Goal: Complete application form

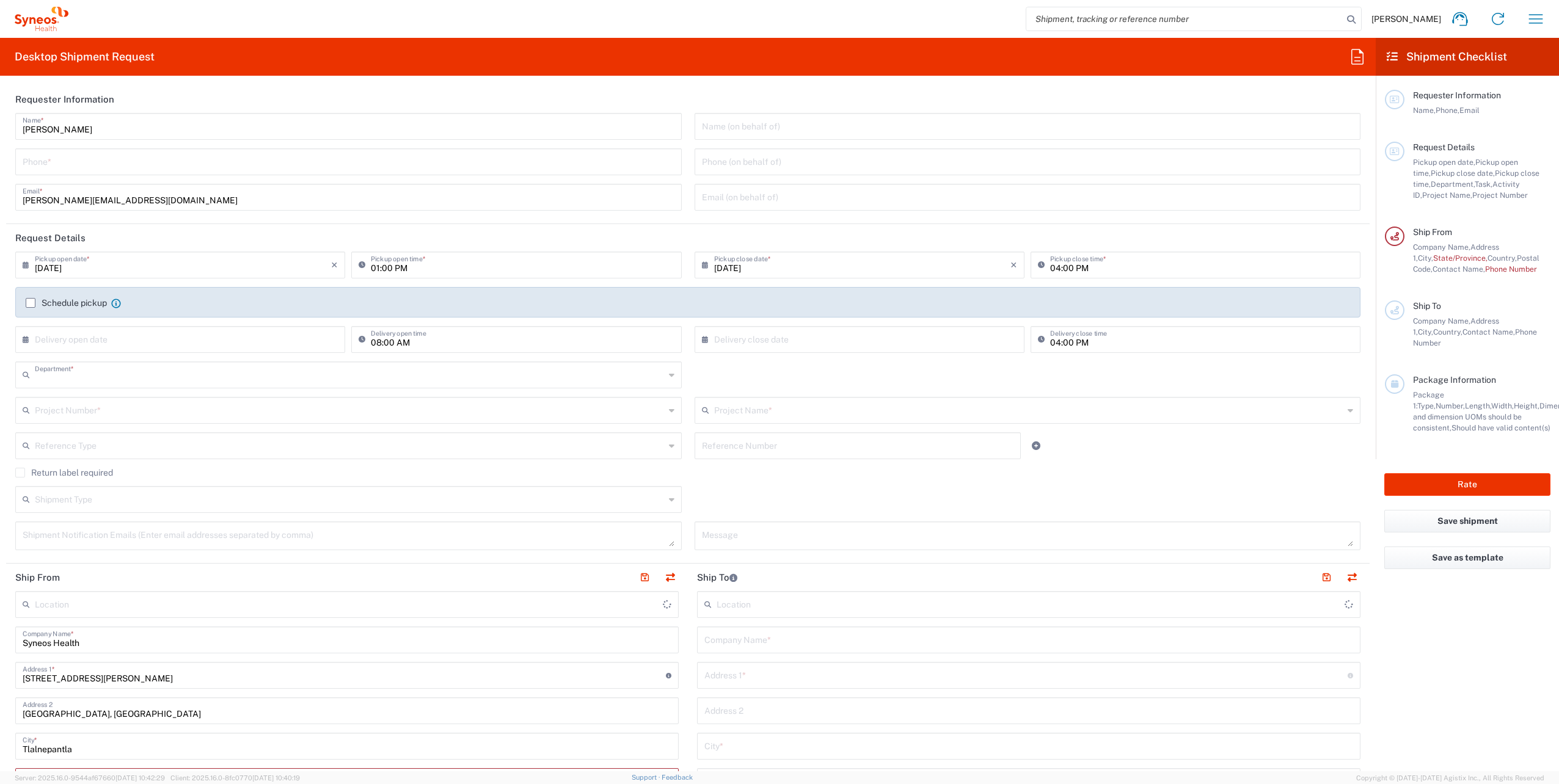
type input "8350"
type input "Mexico"
type input "INC Research Clin Svcs Mexico"
click at [63, 166] on input "tel" at bounding box center [348, 161] width 652 height 22
click at [591, 89] on header "Requester Information" at bounding box center [688, 99] width 1364 height 27
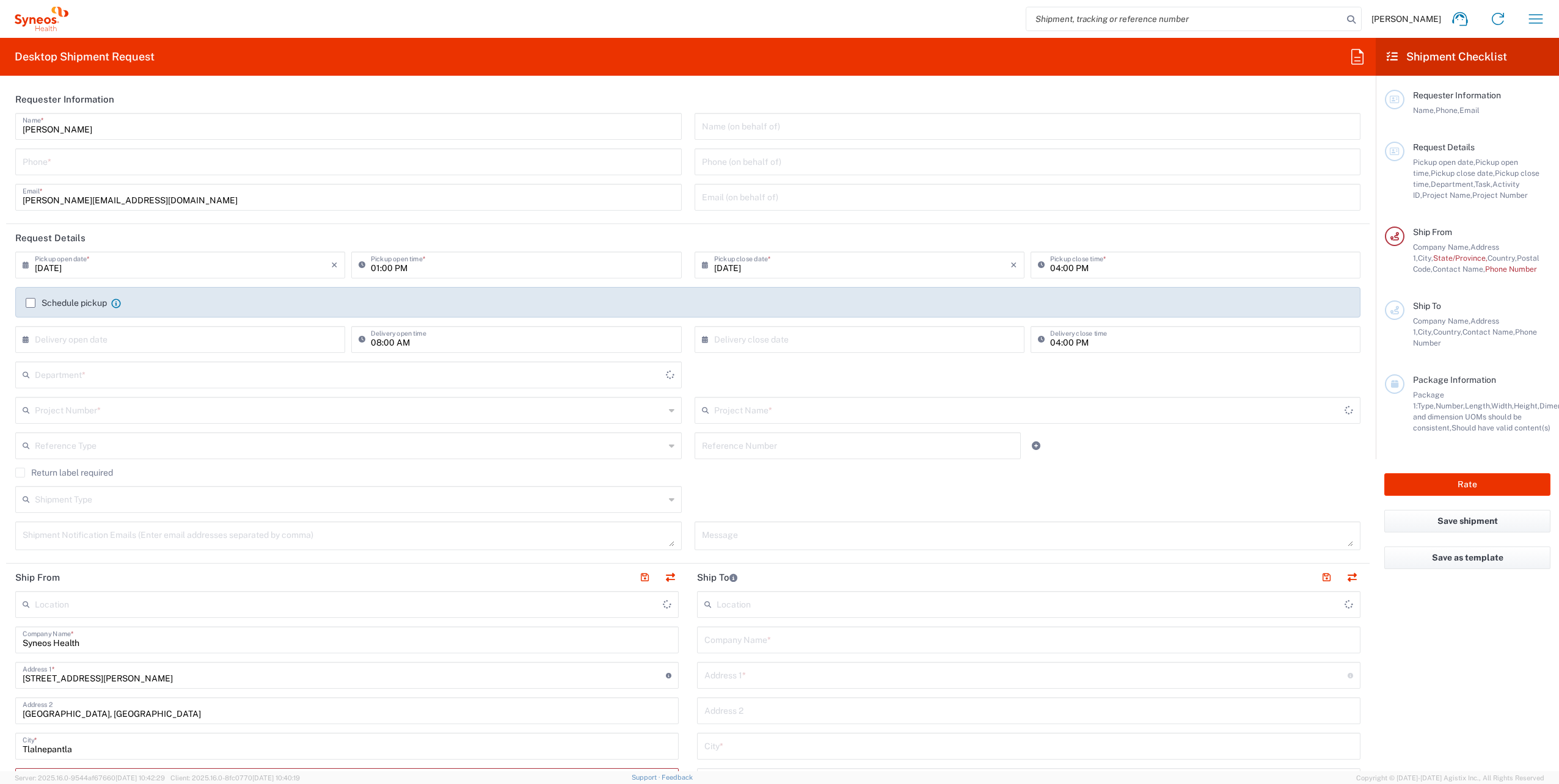
type input "8350"
type input "[GEOGRAPHIC_DATA]"
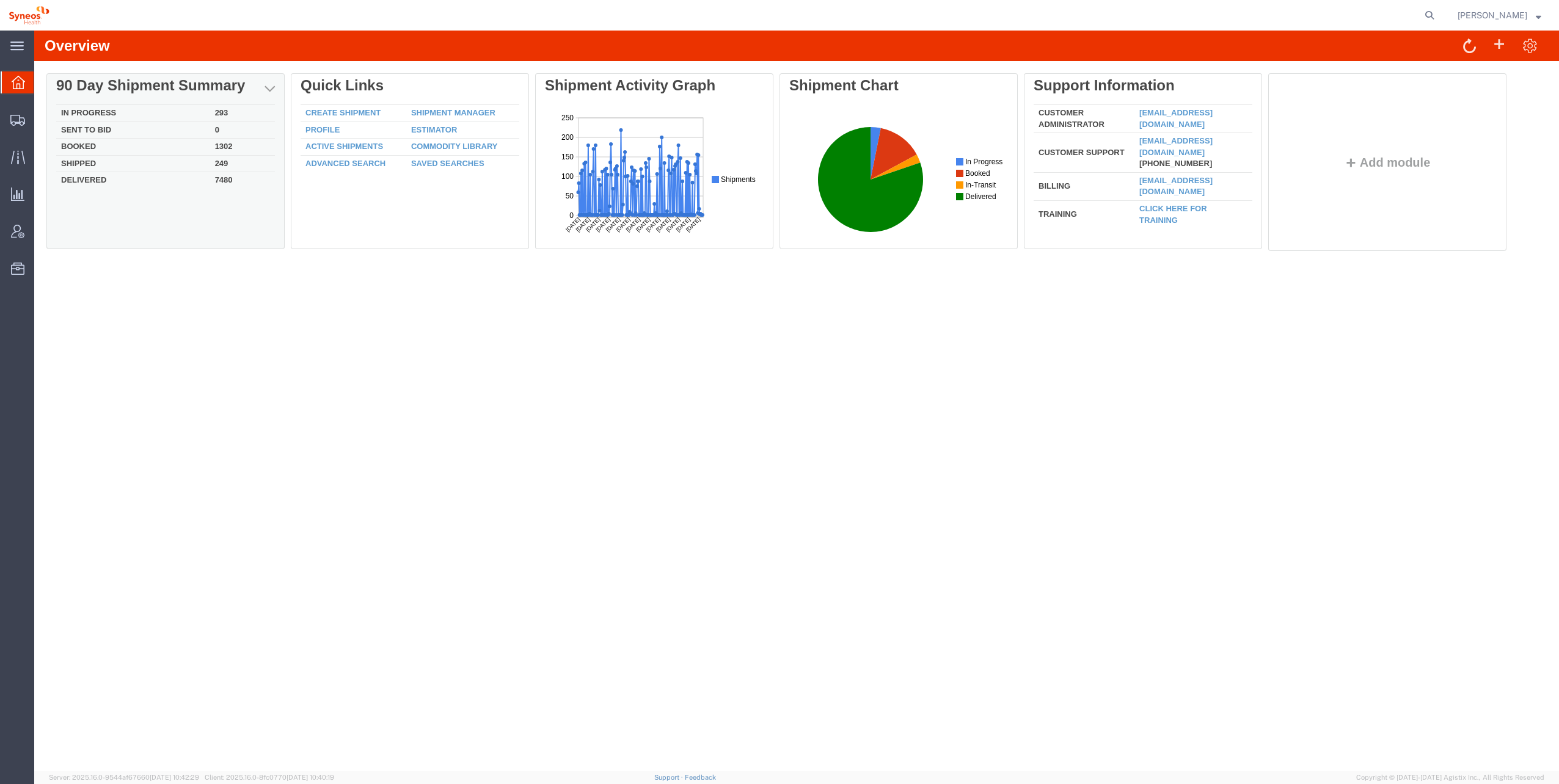
click at [102, 114] on td "In Progress" at bounding box center [133, 114] width 154 height 17
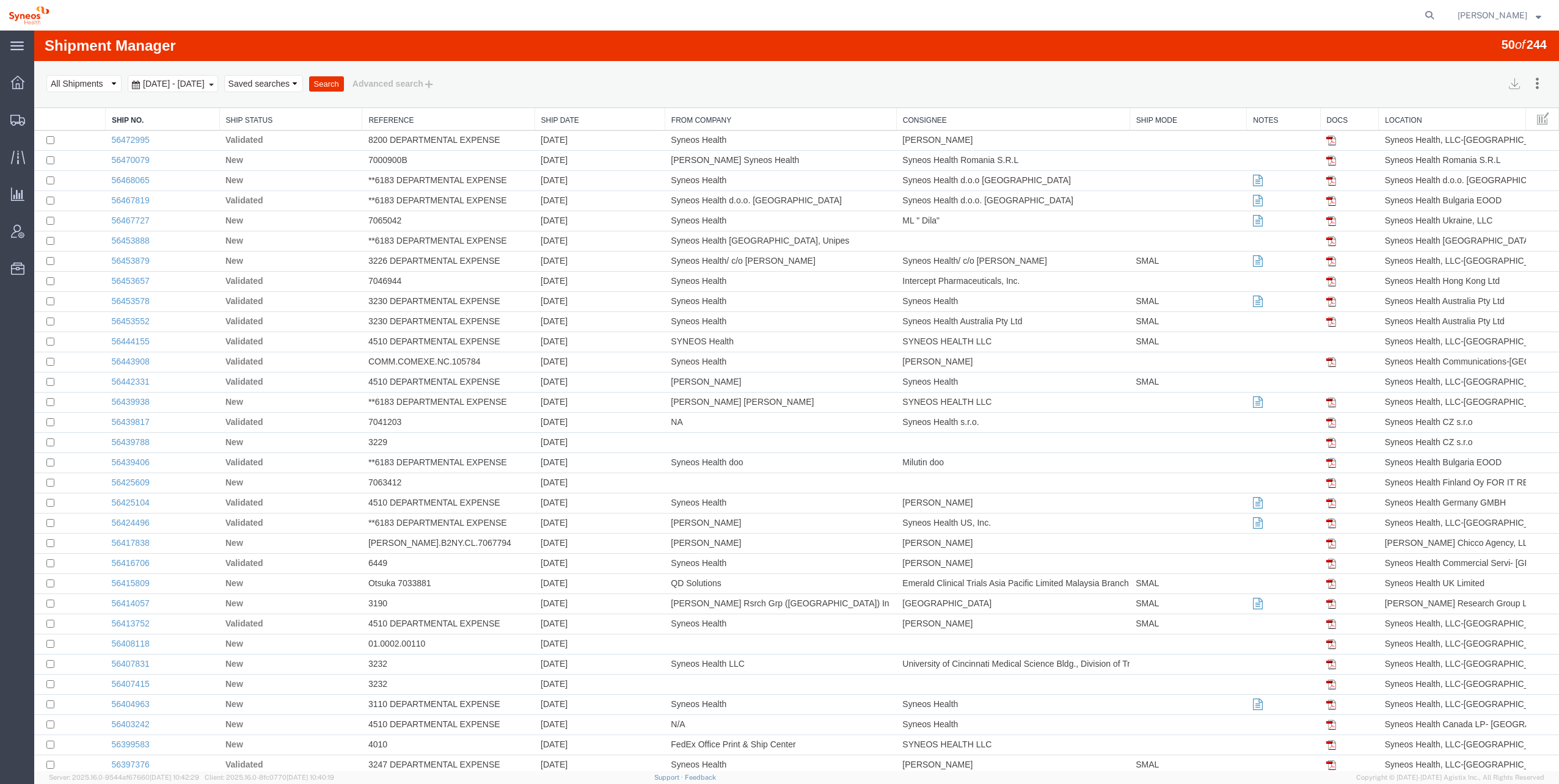
click at [171, 75] on div "Select status Active All Shipments Approved Booked Canceled Delivered Denied Ne…" at bounding box center [797, 84] width 1500 height 21
click at [176, 83] on span "[DATE] - [DATE]" at bounding box center [174, 84] width 68 height 10
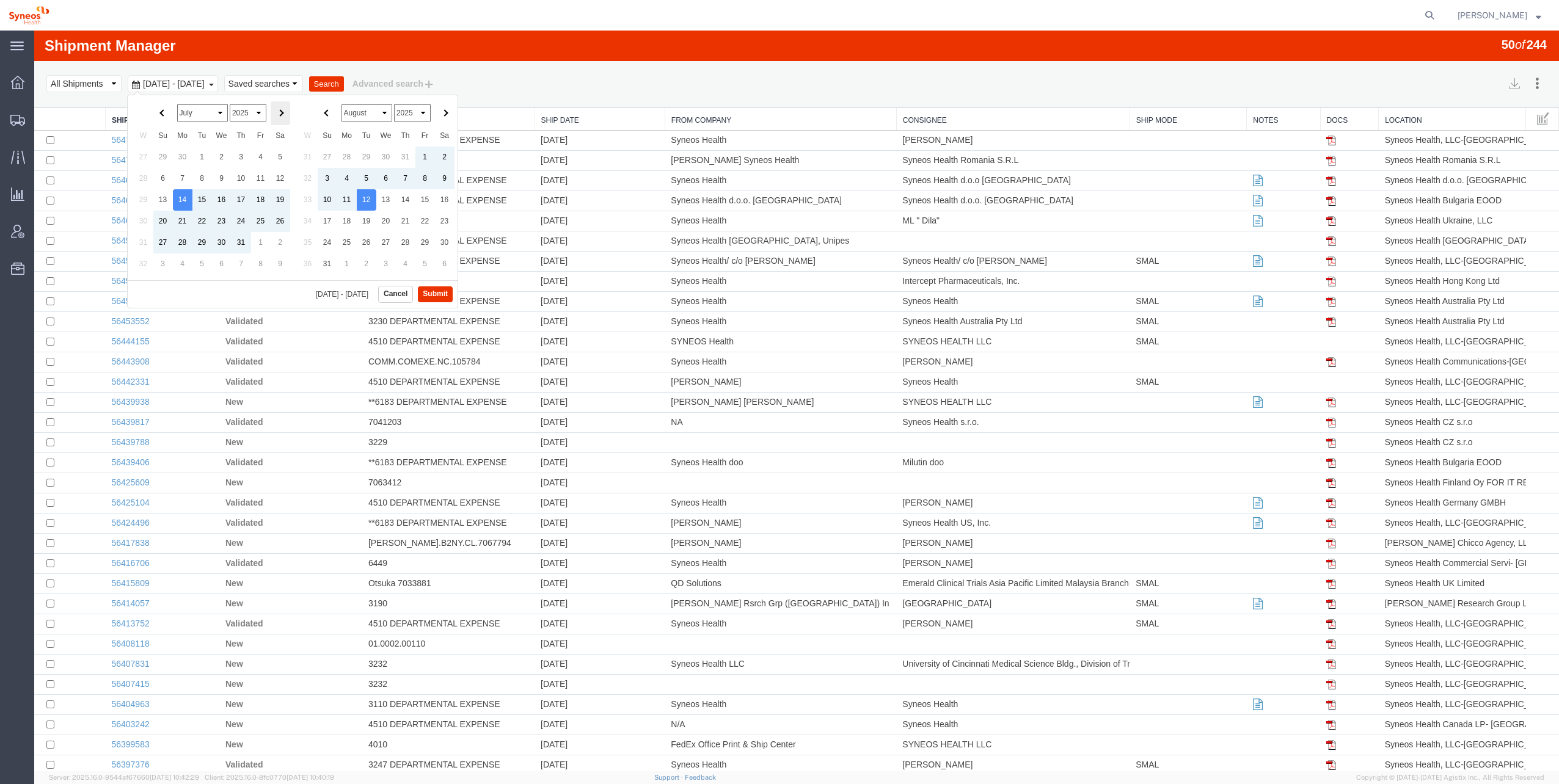
click at [278, 114] on span at bounding box center [280, 114] width 7 height 7
click at [434, 291] on button "Submit" at bounding box center [435, 294] width 35 height 15
